Goal: Complete application form: Complete application form

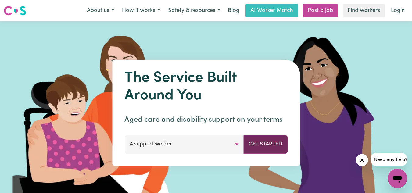
click at [270, 149] on button "Get Started" at bounding box center [265, 144] width 44 height 18
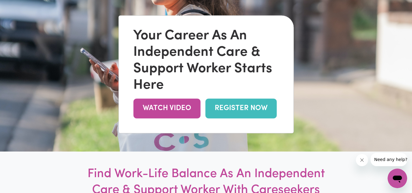
scroll to position [63, 0]
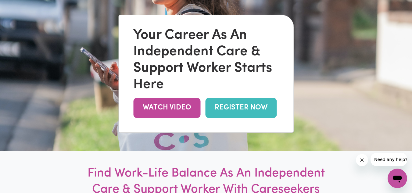
click at [236, 105] on link "REGISTER NOW" at bounding box center [240, 108] width 71 height 20
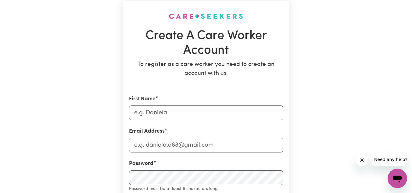
click at [151, 118] on input "First Name" at bounding box center [206, 112] width 154 height 15
type input "[PERSON_NAME]"
type input "[EMAIL_ADDRESS][DOMAIN_NAME]"
type input "0435882368"
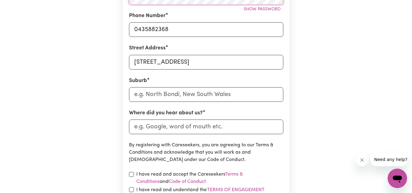
scroll to position [221, 0]
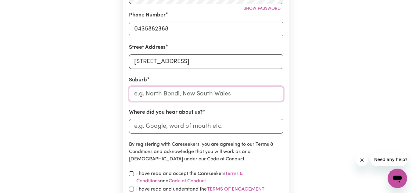
click at [161, 94] on input "text" at bounding box center [206, 94] width 154 height 15
click at [236, 69] on form "First Name [PERSON_NAME] Address [EMAIL_ADDRESS][DOMAIN_NAME] Password Show pas…" at bounding box center [206, 72] width 154 height 316
click at [233, 65] on input "[STREET_ADDRESS]" at bounding box center [206, 61] width 154 height 15
type input "[STREET_ADDRESS]"
click at [146, 95] on input "text" at bounding box center [206, 94] width 154 height 15
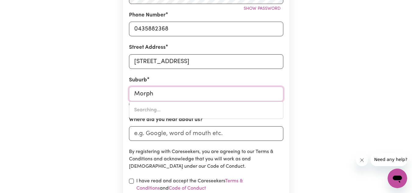
type input "Morphe"
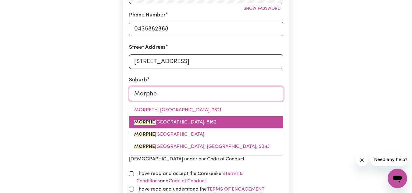
click at [155, 121] on span "[GEOGRAPHIC_DATA], [GEOGRAPHIC_DATA], 5162" at bounding box center [175, 122] width 82 height 5
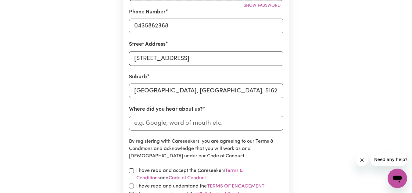
scroll to position [224, 0]
click at [183, 57] on input "[STREET_ADDRESS]" at bounding box center [206, 58] width 154 height 15
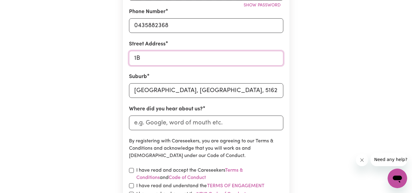
type input "1"
click at [147, 61] on input "1B favell" at bounding box center [206, 58] width 154 height 15
click at [156, 60] on input "1B Favell" at bounding box center [206, 58] width 154 height 15
click at [165, 60] on input "1B Favell" at bounding box center [206, 58] width 154 height 15
type input "[STREET_ADDRESS]"
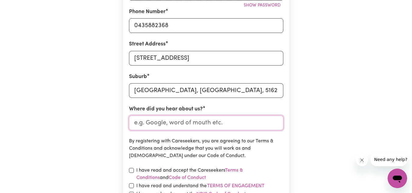
click at [191, 125] on input "Where did you hear about us?" at bounding box center [206, 122] width 154 height 15
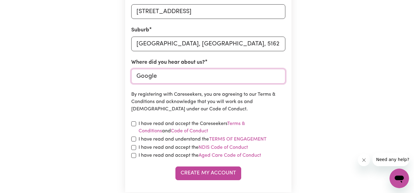
scroll to position [271, 0]
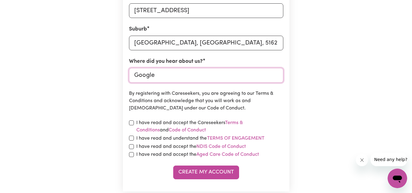
type input "Google"
click at [131, 121] on input "checkbox" at bounding box center [131, 122] width 5 height 5
checkbox input "true"
drag, startPoint x: 131, startPoint y: 136, endPoint x: 131, endPoint y: 149, distance: 13.4
click at [131, 149] on form "First Name [PERSON_NAME] Address [EMAIL_ADDRESS][DOMAIN_NAME] Password Show pas…" at bounding box center [206, 21] width 154 height 316
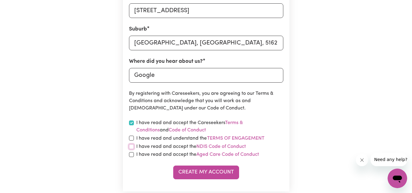
click at [131, 149] on input "checkbox" at bounding box center [131, 146] width 5 height 5
checkbox input "true"
click at [132, 158] on div "I have read and accept the Aged Care Code of Conduct" at bounding box center [206, 154] width 154 height 7
click at [132, 156] on input "checkbox" at bounding box center [131, 154] width 5 height 5
checkbox input "true"
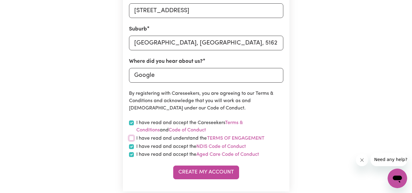
click at [131, 137] on input "checkbox" at bounding box center [131, 138] width 5 height 5
checkbox input "true"
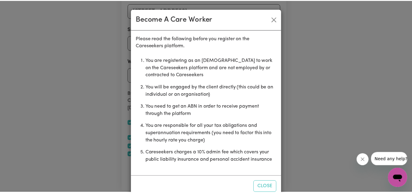
scroll to position [14, 0]
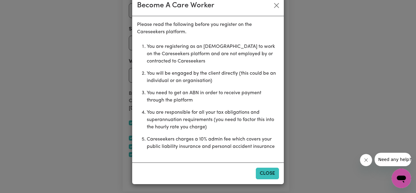
click at [264, 176] on button "Close" at bounding box center [267, 174] width 23 height 12
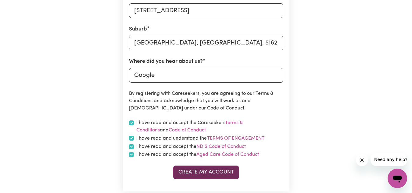
click at [194, 170] on button "Create My Account" at bounding box center [206, 171] width 66 height 13
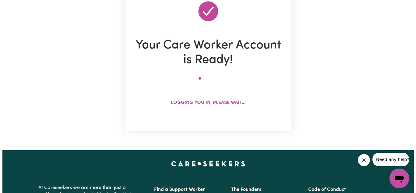
scroll to position [69, 0]
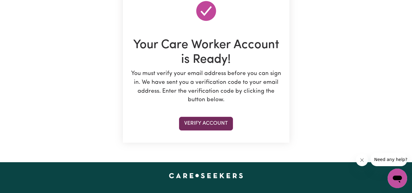
click at [198, 117] on button "Verify Account" at bounding box center [206, 123] width 54 height 13
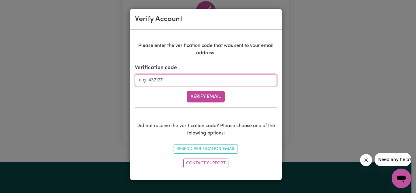
click at [170, 77] on input "Verification code" at bounding box center [206, 80] width 142 height 12
type input "943185"
click at [208, 96] on button "Verify Email" at bounding box center [206, 97] width 38 height 12
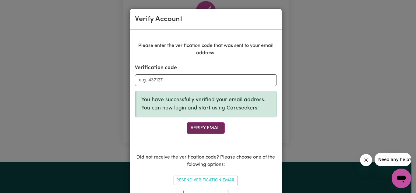
scroll to position [27, 0]
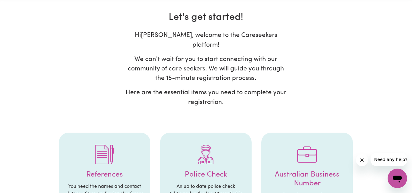
scroll to position [46, 0]
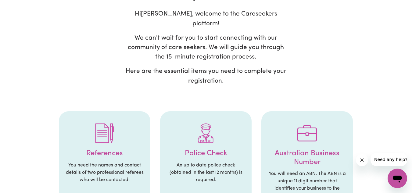
click at [220, 149] on h4 "Police Check" at bounding box center [205, 153] width 79 height 9
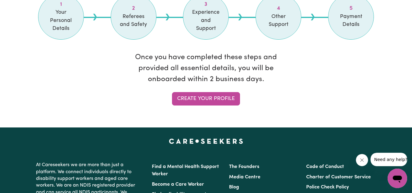
scroll to position [559, 0]
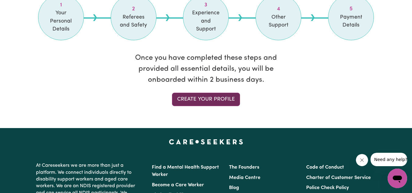
click at [196, 93] on link "Create your profile" at bounding box center [206, 99] width 68 height 13
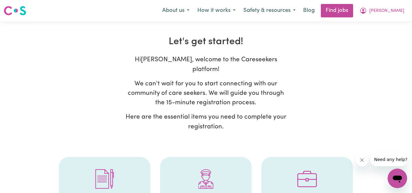
select select "Studying a healthcare related degree or qualification"
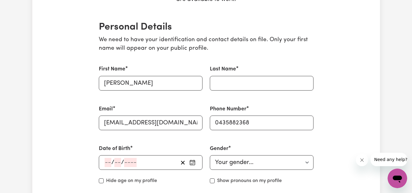
scroll to position [147, 0]
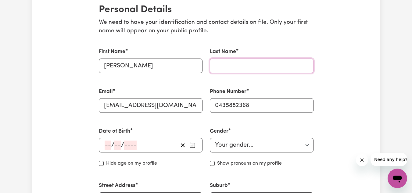
click at [235, 63] on input "Last Name" at bounding box center [262, 66] width 104 height 15
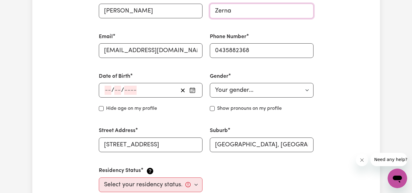
scroll to position [203, 0]
type input "Zerna"
click at [140, 92] on div "/ /" at bounding box center [141, 89] width 74 height 9
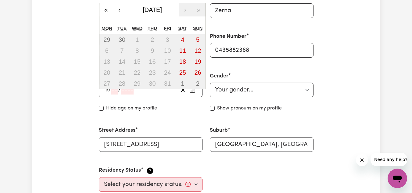
type input "10"
type input "04"
type input "200"
type input "[DATE]"
type input "4"
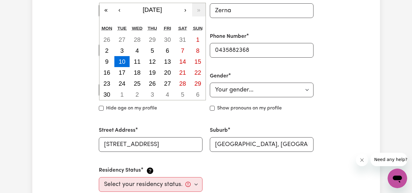
type input "2007"
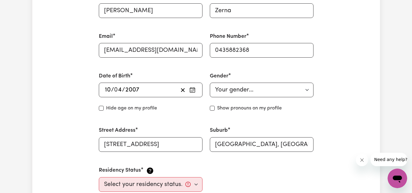
click at [288, 71] on div "Gender Your gender... [DEMOGRAPHIC_DATA] [DEMOGRAPHIC_DATA] [DEMOGRAPHIC_DATA] …" at bounding box center [261, 92] width 111 height 54
click at [251, 98] on div "Gender Your gender... [DEMOGRAPHIC_DATA] [DEMOGRAPHIC_DATA] [DEMOGRAPHIC_DATA] …" at bounding box center [261, 92] width 111 height 54
click at [250, 89] on select "Your gender... [DEMOGRAPHIC_DATA] [DEMOGRAPHIC_DATA] [DEMOGRAPHIC_DATA] Other P…" at bounding box center [262, 90] width 104 height 15
select select "[DEMOGRAPHIC_DATA]"
click at [210, 83] on select "Your gender... [DEMOGRAPHIC_DATA] [DEMOGRAPHIC_DATA] [DEMOGRAPHIC_DATA] Other P…" at bounding box center [262, 90] width 104 height 15
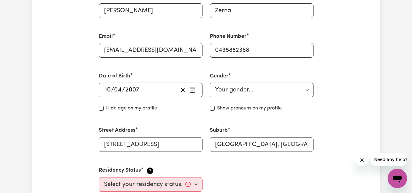
click at [209, 107] on div "Gender Your gender... [DEMOGRAPHIC_DATA] [DEMOGRAPHIC_DATA] [DEMOGRAPHIC_DATA] …" at bounding box center [261, 92] width 111 height 54
click at [211, 107] on input "Show pronouns on my profile" at bounding box center [212, 108] width 5 height 5
checkbox input "true"
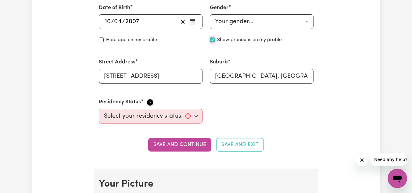
scroll to position [271, 0]
click at [168, 117] on select "Select your residency status... [DEMOGRAPHIC_DATA] citizen Australian PR [DEMOG…" at bounding box center [151, 115] width 104 height 15
select select "[DEMOGRAPHIC_DATA] Citizen"
click at [99, 108] on select "Select your residency status... [DEMOGRAPHIC_DATA] citizen Australian PR [DEMOG…" at bounding box center [151, 115] width 104 height 15
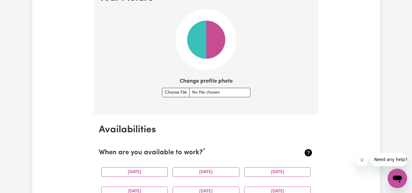
scroll to position [457, 0]
click at [179, 87] on input "Change profile photo" at bounding box center [206, 91] width 88 height 9
type input "C:\fakepath\IMG_7667.jpg"
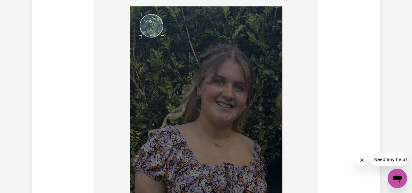
click at [152, 28] on div "Use the arrow keys to move the crop selection area" at bounding box center [151, 25] width 23 height 23
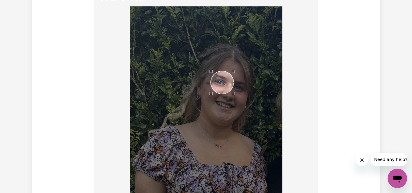
click at [223, 89] on div "Use the arrow keys to move the crop selection area" at bounding box center [222, 82] width 23 height 23
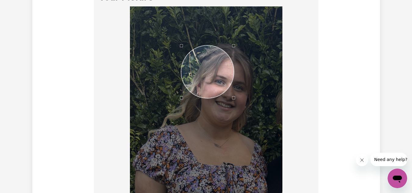
click at [159, 43] on div at bounding box center [206, 144] width 152 height 276
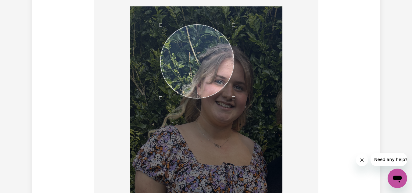
click at [235, 99] on div "Use the arrow keys to move the south east drag handle to change the crop select…" at bounding box center [235, 99] width 0 height 0
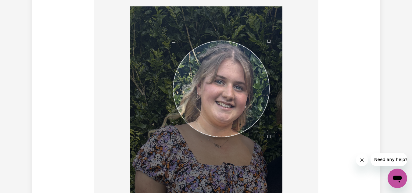
click at [233, 90] on div "Use the arrow keys to move the crop selection area" at bounding box center [221, 89] width 96 height 96
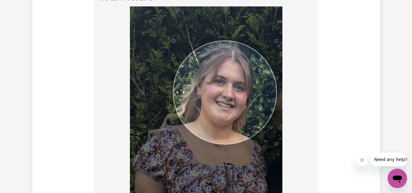
click at [283, 153] on div at bounding box center [206, 145] width 215 height 278
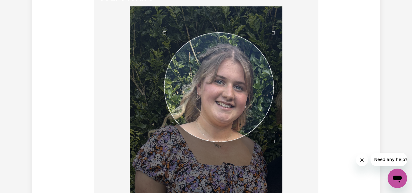
click at [229, 102] on div "Use the arrow keys to move the crop selection area" at bounding box center [218, 87] width 109 height 109
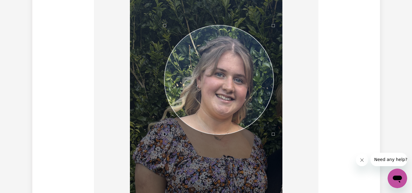
scroll to position [462, 0]
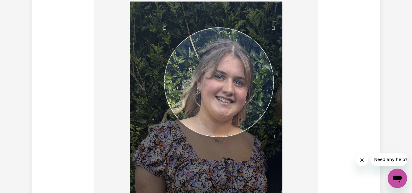
click at [318, 90] on section "Your Picture Change profile photo Upload" at bounding box center [206, 158] width 224 height 363
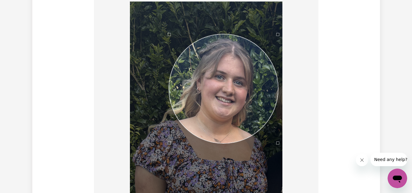
click at [250, 114] on div "Use the arrow keys to move the crop selection area" at bounding box center [223, 88] width 109 height 109
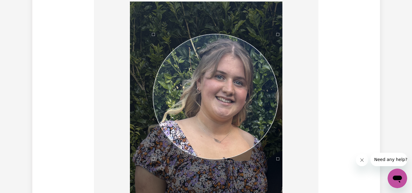
click at [152, 168] on div at bounding box center [206, 140] width 152 height 276
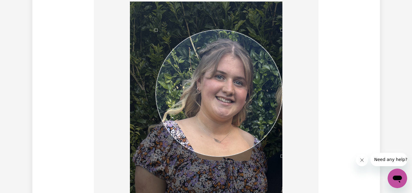
click at [223, 129] on div "Use the arrow keys to move the crop selection area" at bounding box center [219, 93] width 126 height 126
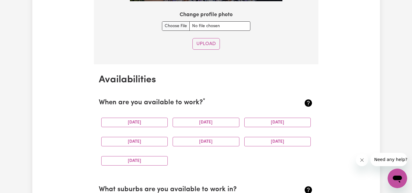
scroll to position [773, 0]
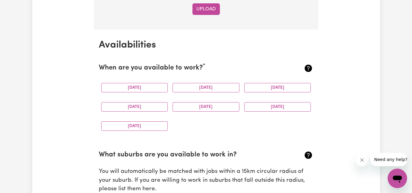
click at [213, 8] on button "Upload" at bounding box center [205, 9] width 27 height 12
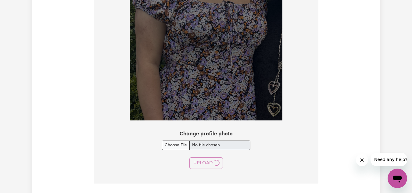
select select "null"
checkbox input "false"
select select
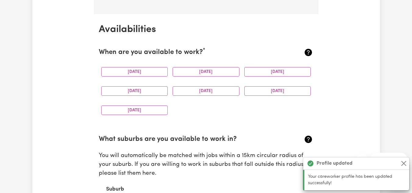
scroll to position [558, 0]
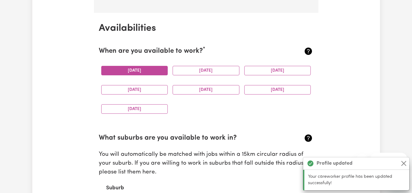
click at [144, 69] on button "[DATE]" at bounding box center [134, 70] width 67 height 9
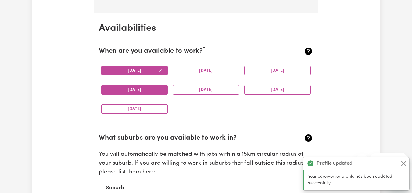
click at [146, 90] on button "[DATE]" at bounding box center [134, 89] width 67 height 9
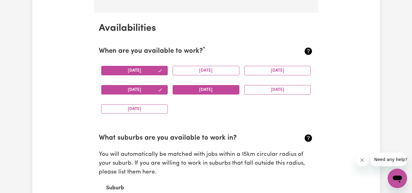
click at [187, 91] on button "[DATE]" at bounding box center [205, 89] width 67 height 9
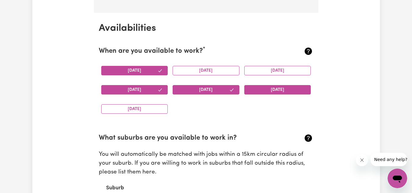
click at [250, 86] on div "[DATE]" at bounding box center [278, 89] width 72 height 19
click at [250, 86] on button "[DATE]" at bounding box center [277, 89] width 67 height 9
click at [144, 111] on button "[DATE]" at bounding box center [134, 108] width 67 height 9
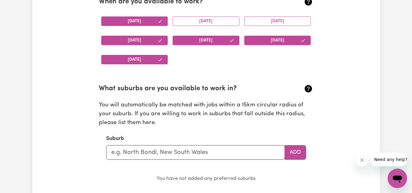
scroll to position [637, 0]
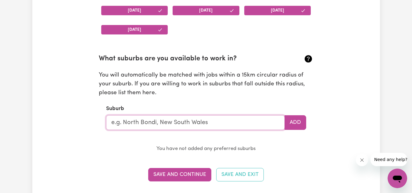
click at [144, 121] on input "text" at bounding box center [195, 122] width 179 height 15
type input "mor"
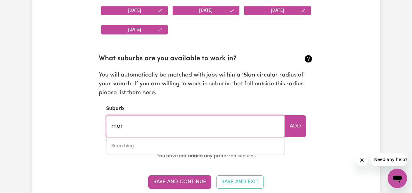
type input "morABY, [GEOGRAPHIC_DATA], 4416"
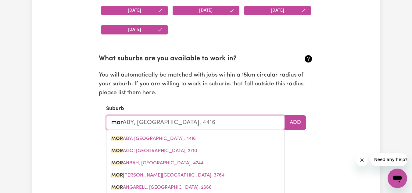
type input "morp"
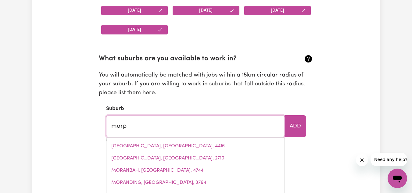
type input "morpETH, [GEOGRAPHIC_DATA], 2321"
type input "morph"
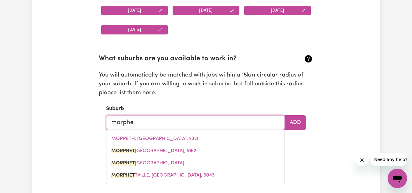
type input "morphet"
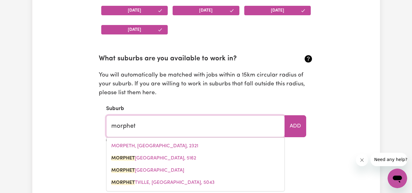
type input "morphetT VALE, [GEOGRAPHIC_DATA], 5162"
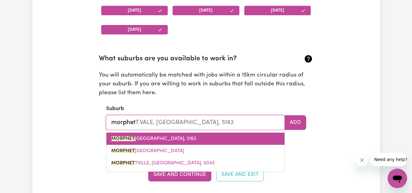
click at [124, 138] on mark "MORPHET" at bounding box center [122, 138] width 23 height 5
type input "[GEOGRAPHIC_DATA], [GEOGRAPHIC_DATA], 5162"
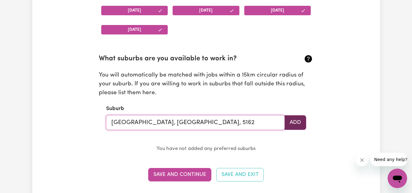
type input "[GEOGRAPHIC_DATA], [GEOGRAPHIC_DATA], 5162"
click at [289, 124] on button "Add" at bounding box center [295, 122] width 22 height 15
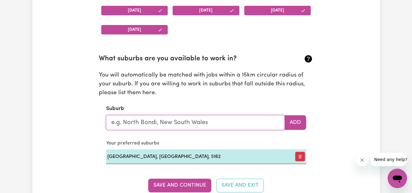
click at [159, 119] on input "text" at bounding box center [195, 122] width 179 height 15
type input "noa"
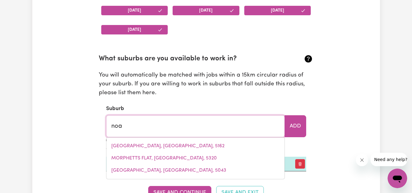
type input "noaH, [GEOGRAPHIC_DATA], 4873"
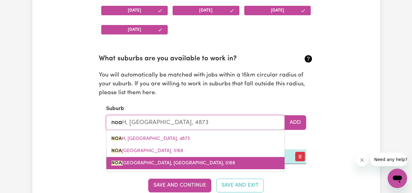
click at [141, 161] on span "NOA [GEOGRAPHIC_DATA], [GEOGRAPHIC_DATA], 5168" at bounding box center [173, 163] width 124 height 5
type input "[GEOGRAPHIC_DATA], [GEOGRAPHIC_DATA], 5168"
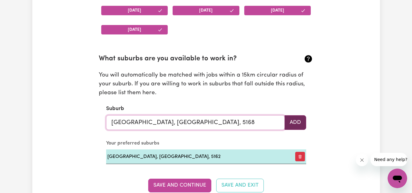
type input "[GEOGRAPHIC_DATA], [GEOGRAPHIC_DATA], 5168"
click at [304, 125] on button "Add" at bounding box center [295, 122] width 22 height 15
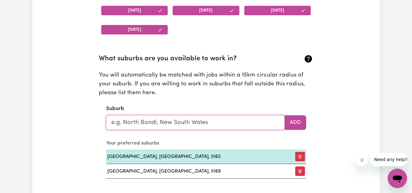
click at [178, 122] on input "text" at bounding box center [195, 122] width 179 height 15
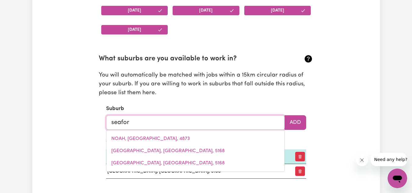
type input "seaford"
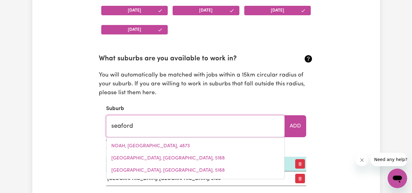
type input "[GEOGRAPHIC_DATA], [GEOGRAPHIC_DATA], 5169"
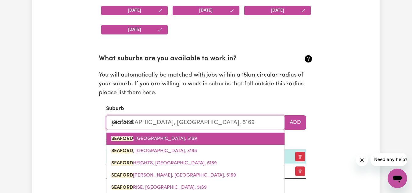
click at [159, 140] on span "[GEOGRAPHIC_DATA] , [GEOGRAPHIC_DATA], 5169" at bounding box center [154, 138] width 86 height 5
type input "[GEOGRAPHIC_DATA], [GEOGRAPHIC_DATA], 5169"
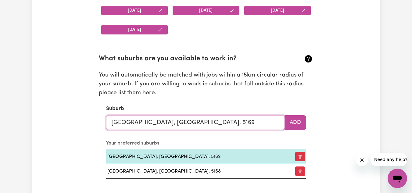
type input "[GEOGRAPHIC_DATA], [GEOGRAPHIC_DATA], 5169"
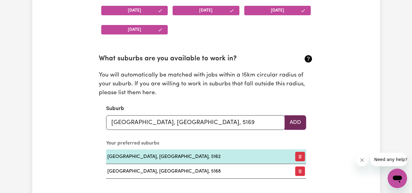
click at [299, 119] on button "Add" at bounding box center [295, 122] width 22 height 15
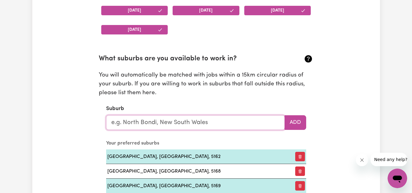
click at [225, 129] on input "text" at bounding box center [195, 122] width 179 height 15
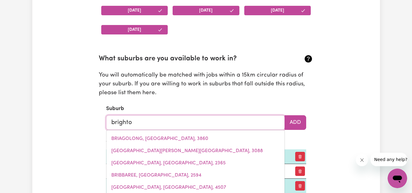
type input "[GEOGRAPHIC_DATA]"
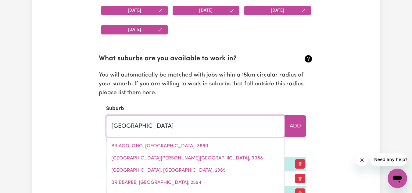
type input "[GEOGRAPHIC_DATA], [GEOGRAPHIC_DATA], 4017"
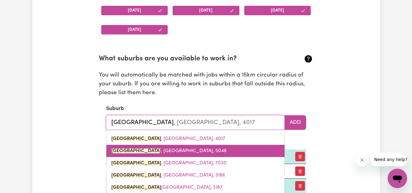
click at [157, 154] on link "[GEOGRAPHIC_DATA] , [GEOGRAPHIC_DATA], 5048" at bounding box center [195, 151] width 178 height 12
type input "[GEOGRAPHIC_DATA], [GEOGRAPHIC_DATA], 5048"
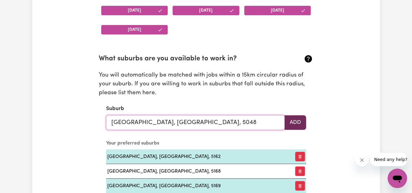
type input "[GEOGRAPHIC_DATA], [GEOGRAPHIC_DATA], 5048"
click at [290, 120] on button "Add" at bounding box center [295, 122] width 22 height 15
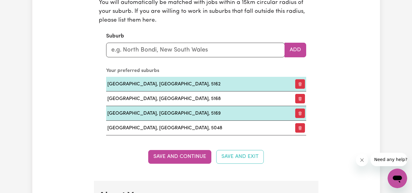
scroll to position [711, 0]
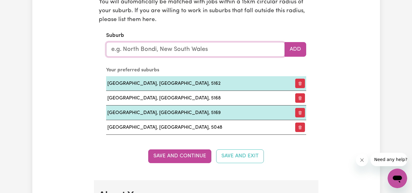
click at [154, 53] on input "text" at bounding box center [195, 49] width 179 height 15
type input "gle"
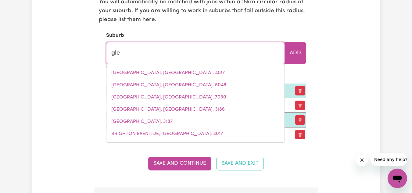
type input "gleBE, [GEOGRAPHIC_DATA], 2037"
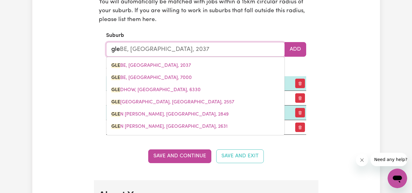
type input "[PERSON_NAME]"
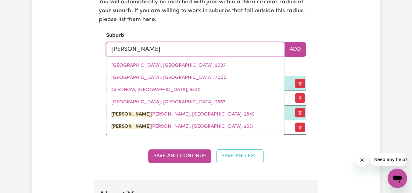
type input "[PERSON_NAME] [PERSON_NAME], [GEOGRAPHIC_DATA], 2849"
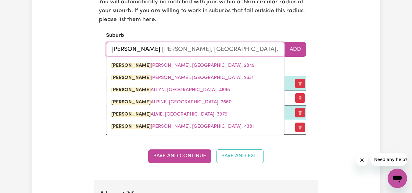
type input "glene"
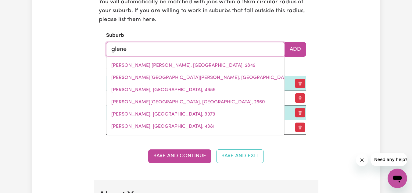
type input "gleneAGLE, [GEOGRAPHIC_DATA], 4285"
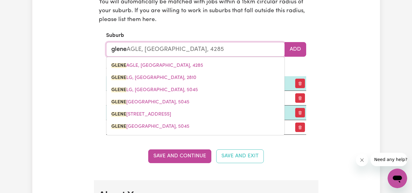
type input "gleneg"
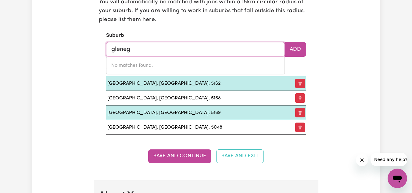
type input "glene"
type input "gleneAGLE, [GEOGRAPHIC_DATA], 4285"
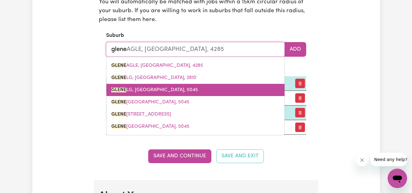
click at [154, 87] on span "[GEOGRAPHIC_DATA], 5045" at bounding box center [154, 89] width 87 height 5
type input "GLENELG, [GEOGRAPHIC_DATA], 5045"
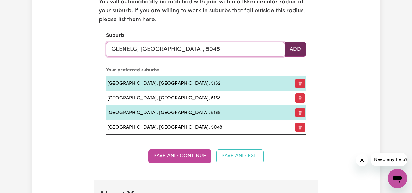
type input "GLENELG, [GEOGRAPHIC_DATA], 5045"
click at [289, 46] on button "Add" at bounding box center [295, 49] width 22 height 15
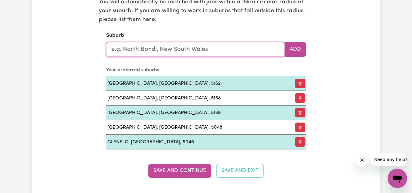
click at [193, 52] on input "text" at bounding box center [195, 49] width 179 height 15
click at [186, 176] on button "Save and Continue" at bounding box center [179, 170] width 63 height 13
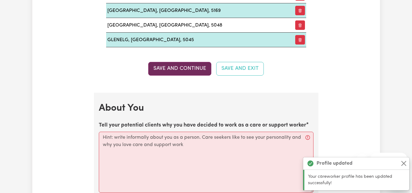
scroll to position [905, 0]
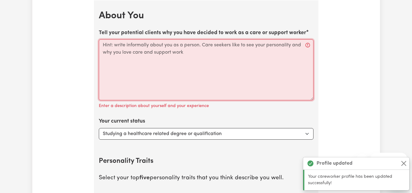
click at [158, 82] on textarea "Tell your potential clients why you have decided to work as a care or support w…" at bounding box center [206, 69] width 215 height 61
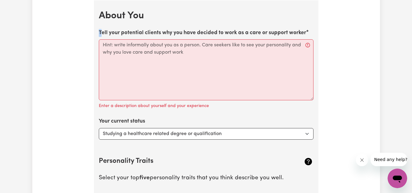
drag, startPoint x: 100, startPoint y: 31, endPoint x: 300, endPoint y: 43, distance: 199.6
click at [300, 43] on div "Tell your potential clients why you have decided to work as a care or support w…" at bounding box center [206, 69] width 215 height 81
copy label "T"
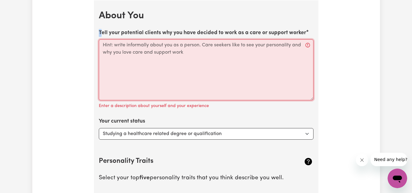
click at [165, 71] on textarea "Tell your potential clients why you have decided to work as a care or support w…" at bounding box center [206, 69] width 215 height 61
paste textarea "L ips dolo sitamet cons adipisc E’se doeius temp inci utlabo etd magna aliquae …"
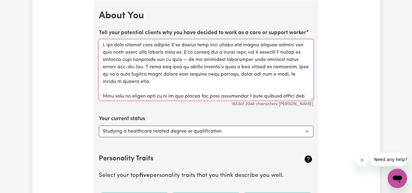
scroll to position [116, 0]
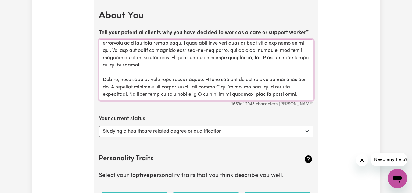
type textarea "L ips dolo sitamet cons adipisc E’se doeius temp inci utlabo etd magna aliquae …"
click at [181, 137] on select "Select... Studying a healthcare related degree or qualification Studying a non-…" at bounding box center [206, 132] width 215 height 12
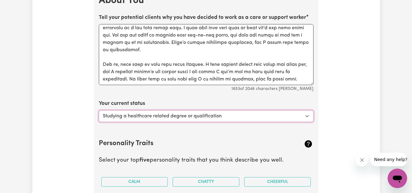
scroll to position [921, 0]
click at [167, 117] on select "Select... Studying a healthcare related degree or qualification Studying a non-…" at bounding box center [206, 116] width 215 height 12
click at [99, 110] on select "Select... Studying a healthcare related degree or qualification Studying a non-…" at bounding box center [206, 116] width 215 height 12
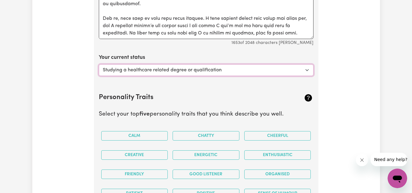
scroll to position [990, 0]
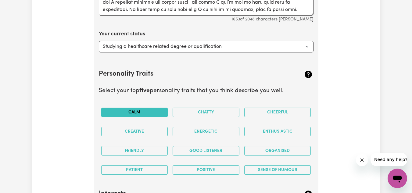
click at [158, 116] on button "Calm" at bounding box center [134, 112] width 67 height 9
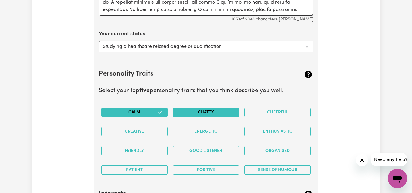
click at [202, 109] on button "Chatty" at bounding box center [205, 112] width 67 height 9
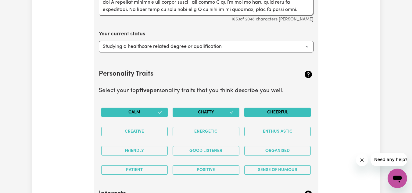
click at [267, 111] on button "Cheerful" at bounding box center [277, 112] width 67 height 9
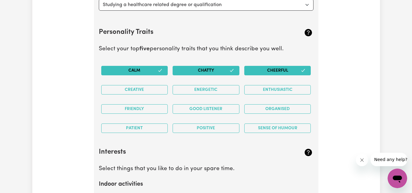
scroll to position [1032, 0]
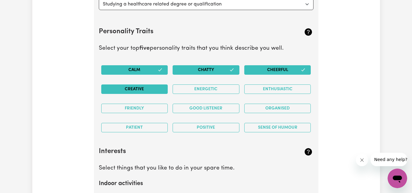
click at [163, 88] on button "Creative" at bounding box center [134, 88] width 67 height 9
click at [217, 108] on button "Good Listener" at bounding box center [205, 108] width 67 height 9
click at [260, 114] on div "Organised" at bounding box center [278, 108] width 72 height 19
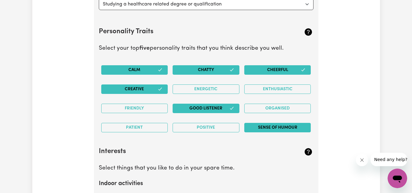
click at [262, 126] on button "Sense of Humour" at bounding box center [277, 127] width 67 height 9
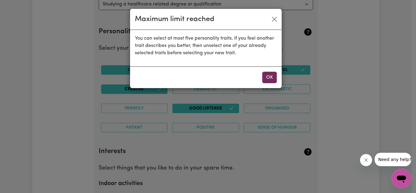
click at [270, 79] on button "OK" at bounding box center [269, 78] width 15 height 12
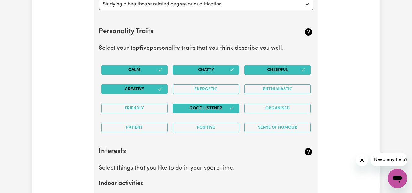
click at [136, 72] on button "Calm" at bounding box center [134, 69] width 67 height 9
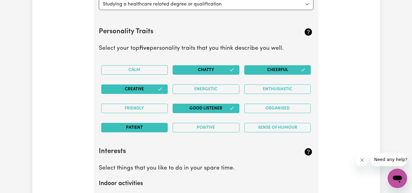
click at [146, 128] on button "Patient" at bounding box center [134, 127] width 67 height 9
click at [271, 130] on button "Sense of Humour" at bounding box center [277, 127] width 67 height 9
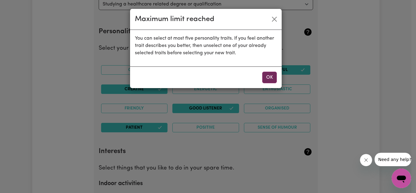
click at [272, 78] on button "OK" at bounding box center [269, 78] width 15 height 12
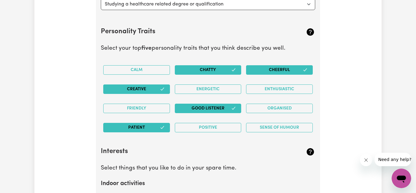
click at [141, 130] on button "Patient" at bounding box center [136, 127] width 67 height 9
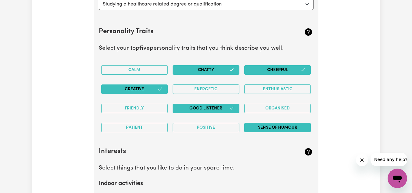
click at [275, 128] on button "Sense of Humour" at bounding box center [277, 127] width 67 height 9
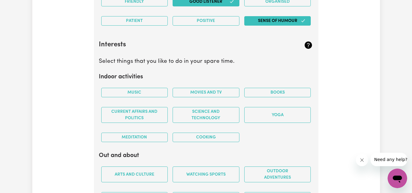
scroll to position [1168, 0]
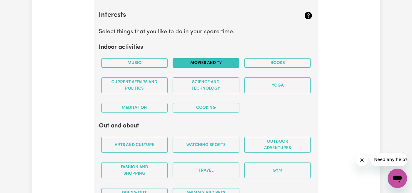
click at [210, 62] on button "Movies and TV" at bounding box center [205, 62] width 67 height 9
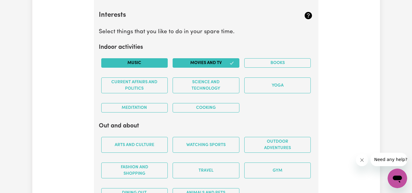
click at [137, 65] on button "Music" at bounding box center [134, 62] width 67 height 9
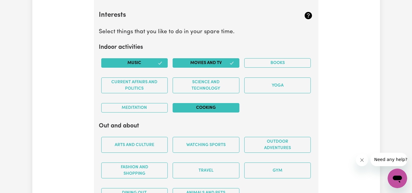
click at [189, 107] on button "Cooking" at bounding box center [205, 107] width 67 height 9
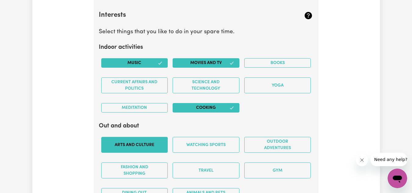
scroll to position [1225, 0]
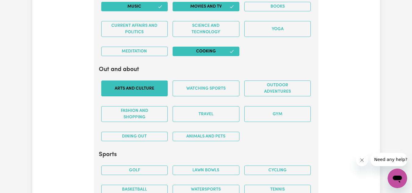
click at [151, 91] on button "Arts and Culture" at bounding box center [134, 88] width 67 height 16
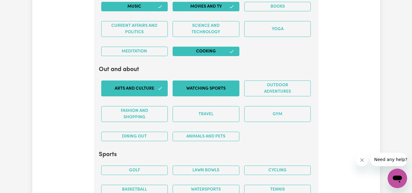
click at [194, 88] on button "Watching sports" at bounding box center [205, 88] width 67 height 16
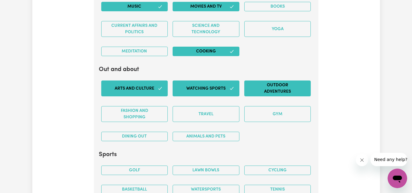
click at [266, 93] on button "Outdoor adventures" at bounding box center [277, 88] width 67 height 16
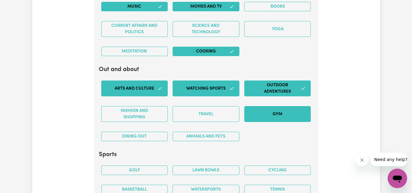
click at [272, 120] on button "Gym" at bounding box center [277, 114] width 67 height 16
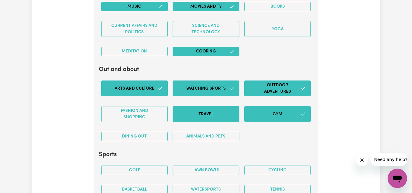
click at [228, 116] on button "Travel" at bounding box center [205, 114] width 67 height 16
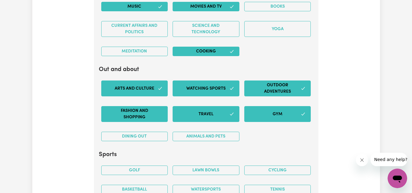
click at [151, 121] on button "Fashion and shopping" at bounding box center [134, 114] width 67 height 16
click at [155, 132] on button "Dining out" at bounding box center [134, 136] width 67 height 9
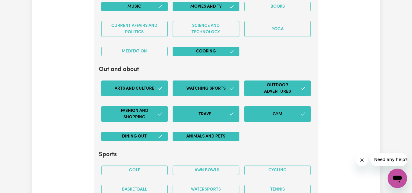
click at [181, 137] on button "Animals and pets" at bounding box center [205, 136] width 67 height 9
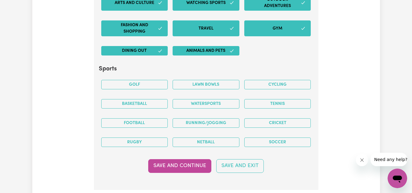
scroll to position [1320, 0]
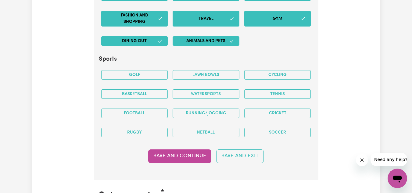
click at [146, 69] on div "Golf" at bounding box center [135, 74] width 72 height 19
click at [146, 70] on button "Golf" at bounding box center [134, 74] width 67 height 9
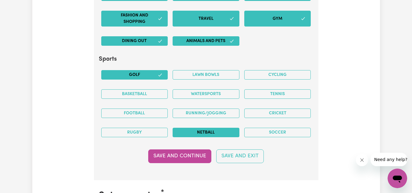
click at [213, 136] on button "Netball" at bounding box center [205, 132] width 67 height 9
click at [286, 116] on button "Cricket" at bounding box center [277, 112] width 67 height 9
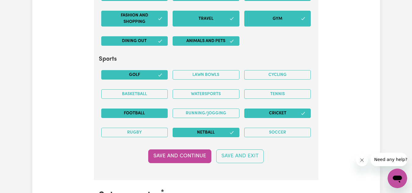
click at [134, 116] on button "Football" at bounding box center [134, 112] width 67 height 9
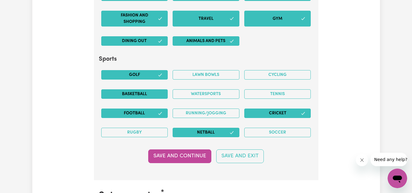
click at [142, 92] on button "Basketball" at bounding box center [134, 93] width 67 height 9
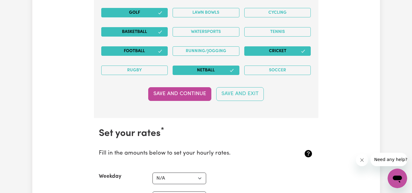
scroll to position [1413, 0]
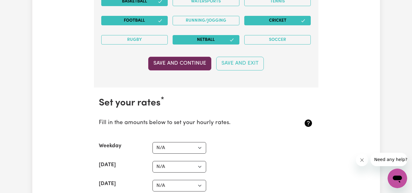
click at [189, 61] on button "Save and Continue" at bounding box center [179, 63] width 63 height 13
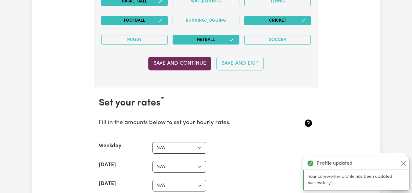
scroll to position [1500, 0]
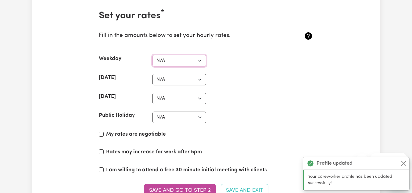
click at [189, 61] on select "N/A $37 $38 $39 $40 $41 $42 $43 $44 $45 $46 $47 $48 $49 $50 $51 $52 $53 $54 $55…" at bounding box center [179, 61] width 54 height 12
select select "37"
click at [152, 55] on select "N/A $37 $38 $39 $40 $41 $42 $43 $44 $45 $46 $47 $48 $49 $50 $51 $52 $53 $54 $55…" at bounding box center [179, 61] width 54 height 12
click at [169, 80] on select "N/A $37 $38 $39 $40 $41 $42 $43 $44 $45 $46 $47 $48 $49 $50 $51 $52 $53 $54 $55…" at bounding box center [179, 80] width 54 height 12
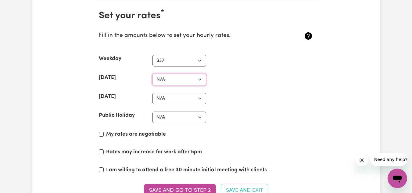
click at [169, 80] on select "N/A $37 $38 $39 $40 $41 $42 $43 $44 $45 $46 $47 $48 $49 $50 $51 $52 $53 $54 $55…" at bounding box center [179, 80] width 54 height 12
select select "40"
click at [152, 74] on select "N/A $37 $38 $39 $40 $41 $42 $43 $44 $45 $46 $47 $48 $49 $50 $51 $52 $53 $54 $55…" at bounding box center [179, 80] width 54 height 12
click at [173, 96] on select "N/A $37 $38 $39 $40 $41 $42 $43 $44 $45 $46 $47 $48 $49 $50 $51 $52 $53 $54 $55…" at bounding box center [179, 99] width 54 height 12
select select "45"
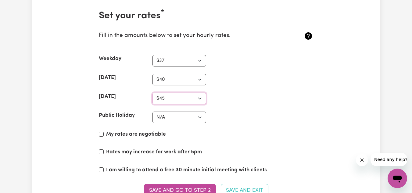
click at [152, 93] on select "N/A $37 $38 $39 $40 $41 $42 $43 $44 $45 $46 $47 $48 $49 $50 $51 $52 $53 $54 $55…" at bounding box center [179, 99] width 54 height 12
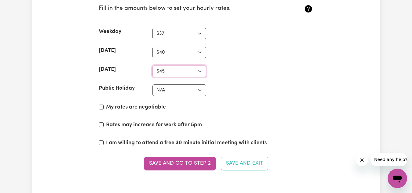
scroll to position [1533, 0]
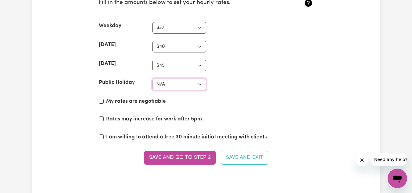
click at [176, 83] on select "N/A $37 $38 $39 $40 $41 $42 $43 $44 $45 $46 $47 $48 $49 $50 $51 $52 $53 $54 $55…" at bounding box center [179, 85] width 54 height 12
select select "50"
click at [152, 79] on select "N/A $37 $38 $39 $40 $41 $42 $43 $44 $45 $46 $47 $48 $49 $50 $51 $52 $53 $54 $55…" at bounding box center [179, 85] width 54 height 12
click at [102, 136] on input "I am willing to attend a free 30 minute initial meeting with clients" at bounding box center [101, 136] width 5 height 5
checkbox input "true"
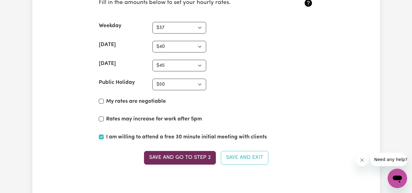
click at [191, 161] on button "Save and go to Step 2" at bounding box center [180, 157] width 72 height 13
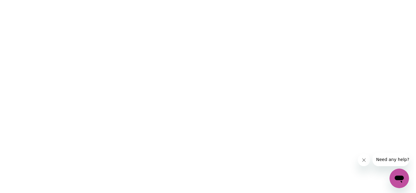
scroll to position [0, 0]
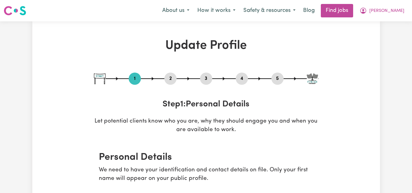
select select "Studying a healthcare related degree or qualification"
select select "37"
select select "40"
select select "45"
select select "50"
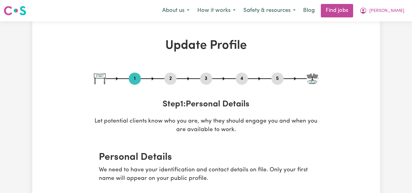
scroll to position [221, 0]
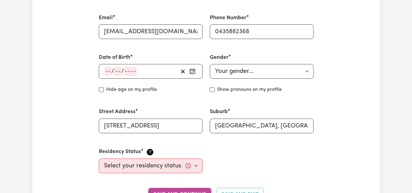
click at [132, 74] on div "/ /" at bounding box center [151, 71] width 104 height 15
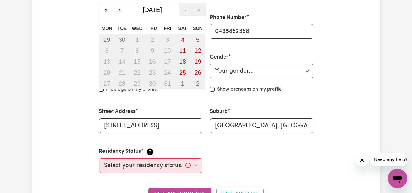
scroll to position [0, 0]
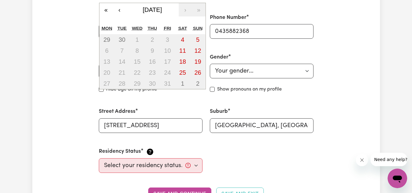
click at [107, 69] on div "/ / « ‹ October 2025 › » Mon Tue Wed Thu Fri Sat Sun 29 30 1 2 3 4 5 6 7 8 9 10…" at bounding box center [151, 71] width 104 height 15
type input "10"
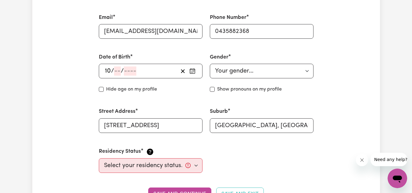
click at [113, 73] on span "/" at bounding box center [112, 71] width 3 height 7
click at [121, 69] on span "/" at bounding box center [122, 71] width 3 height 7
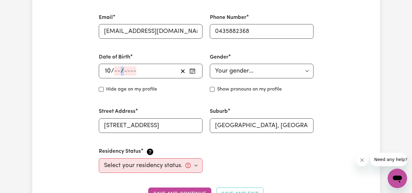
click at [121, 69] on span "/" at bounding box center [122, 71] width 3 height 7
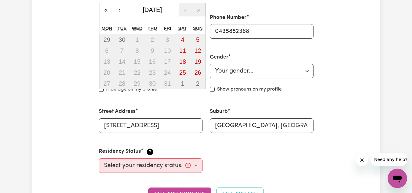
click at [120, 69] on div "/ / « ‹ October 2025 › » Mon Tue Wed Thu Fri Sat Sun 29 30 1 2 3 4 5 6 7 8 9 10…" at bounding box center [151, 71] width 104 height 15
type input "04"
click at [108, 72] on div "/ / « ‹ October 2025 › » Mon Tue Wed Thu Fri Sat Sun 29 30 1 2 3 4 5 6 7 8 9 10…" at bounding box center [151, 71] width 104 height 15
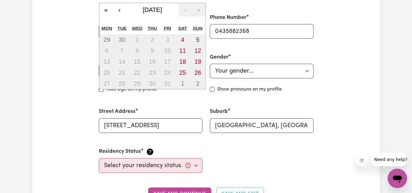
type input "10"
type input "04"
type input "2007"
type input "[DATE]"
type input "4"
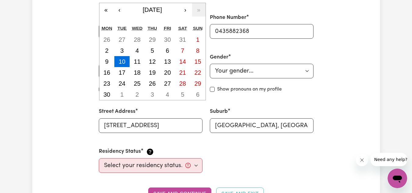
type input "2007"
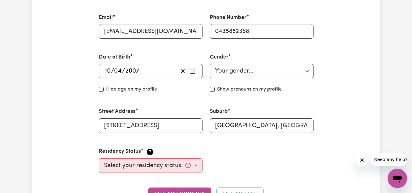
click at [242, 71] on select "Your gender... [DEMOGRAPHIC_DATA] [DEMOGRAPHIC_DATA] [DEMOGRAPHIC_DATA] Other P…" at bounding box center [262, 71] width 104 height 15
select select "[DEMOGRAPHIC_DATA]"
click at [210, 64] on select "Your gender... [DEMOGRAPHIC_DATA] [DEMOGRAPHIC_DATA] [DEMOGRAPHIC_DATA] Other P…" at bounding box center [262, 71] width 104 height 15
click at [179, 164] on select "Select your residency status... [DEMOGRAPHIC_DATA] citizen Australian PR [DEMOG…" at bounding box center [151, 165] width 104 height 15
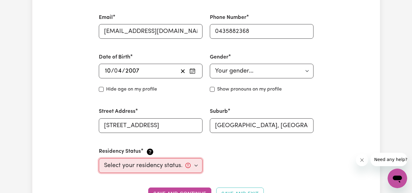
select select "[DEMOGRAPHIC_DATA] Citizen"
click at [99, 158] on select "Select your residency status... [DEMOGRAPHIC_DATA] citizen Australian PR [DEMOG…" at bounding box center [151, 165] width 104 height 15
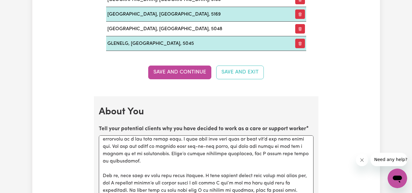
scroll to position [808, 0]
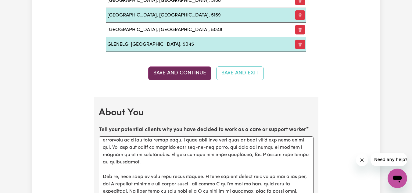
click at [191, 67] on button "Save and Continue" at bounding box center [179, 72] width 63 height 13
select select "null"
select select
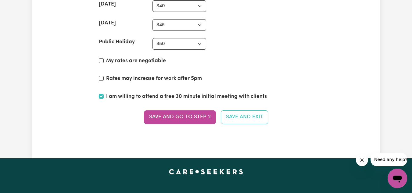
scroll to position [1624, 0]
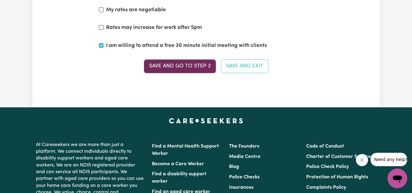
click at [206, 61] on button "Save and go to Step 2" at bounding box center [180, 65] width 72 height 13
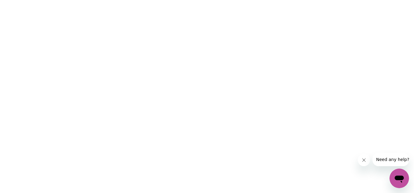
scroll to position [0, 0]
